Goal: Transaction & Acquisition: Obtain resource

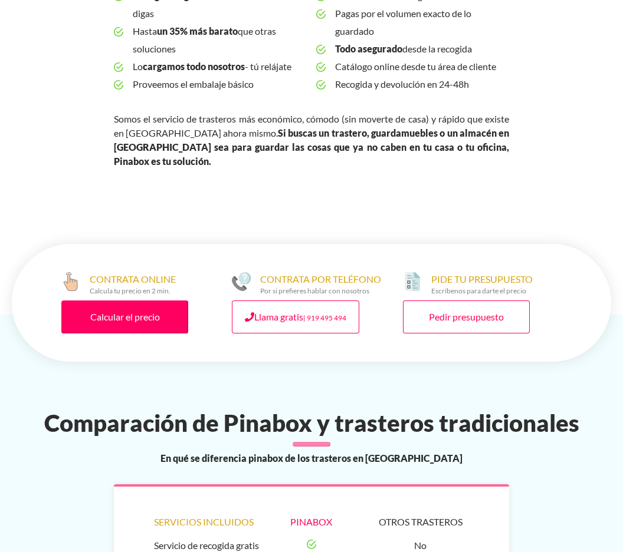
scroll to position [531, 0]
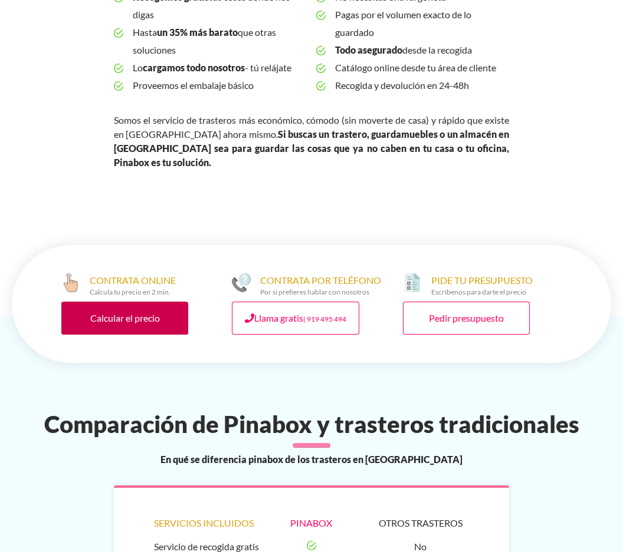
click at [124, 302] on link "Calcular el precio" at bounding box center [124, 318] width 127 height 33
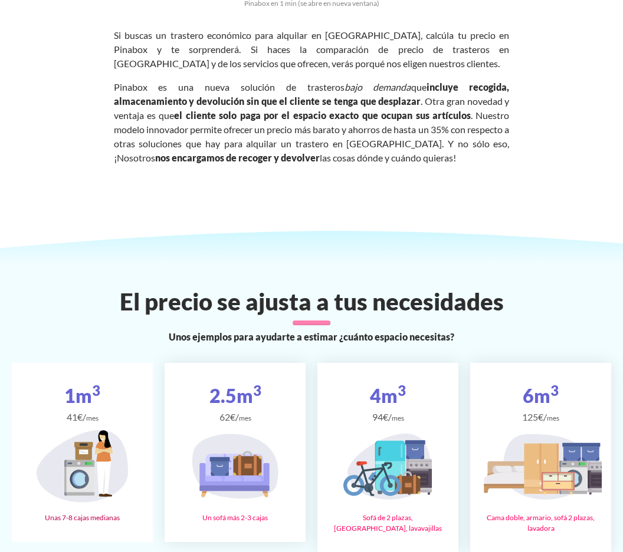
scroll to position [1828, 0]
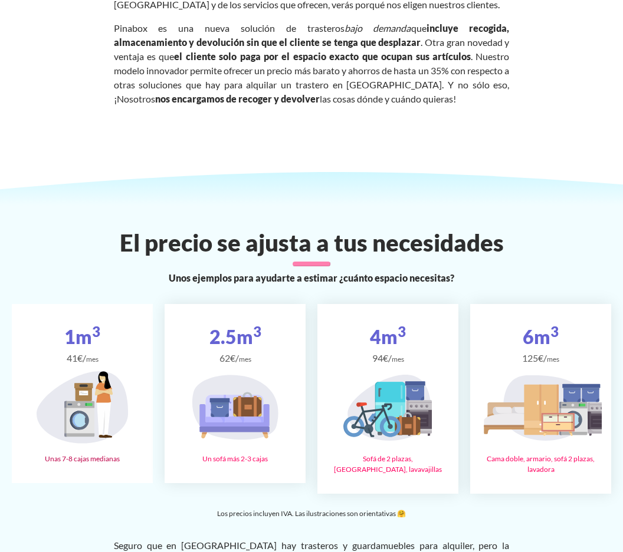
click at [110, 371] on icon at bounding box center [83, 407] width 92 height 73
